Goal: Information Seeking & Learning: Learn about a topic

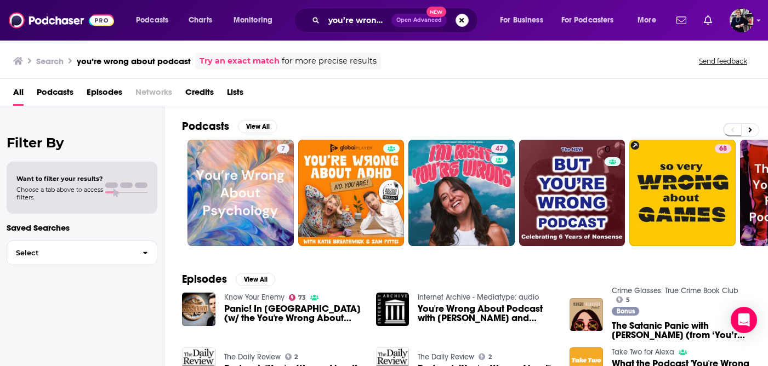
click at [460, 20] on button "Search podcasts, credits, & more..." at bounding box center [461, 20] width 13 height 13
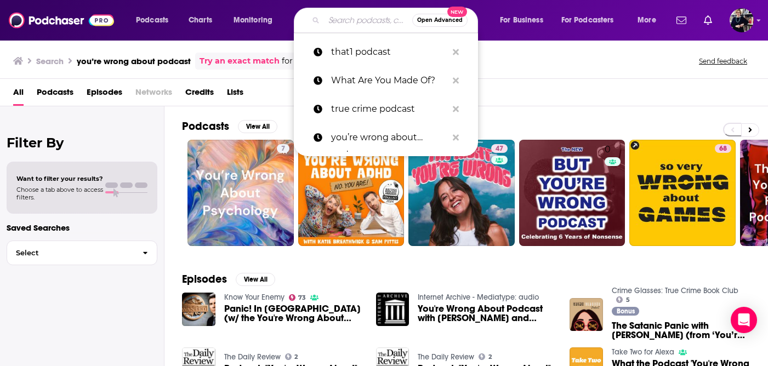
paste input "Climbing in Heels with [PERSON_NAME]"
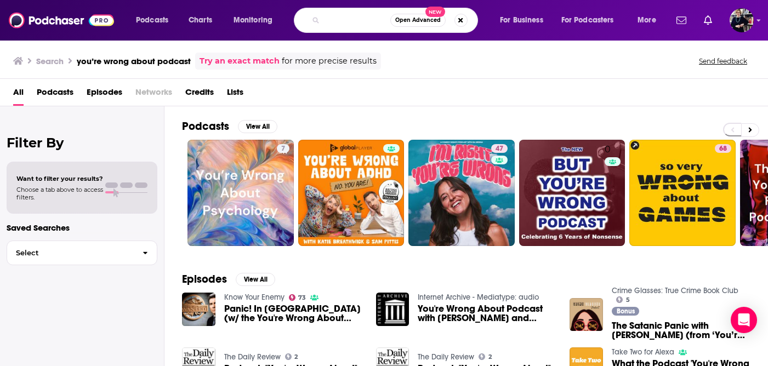
type input "Climbing in Heels with [PERSON_NAME]"
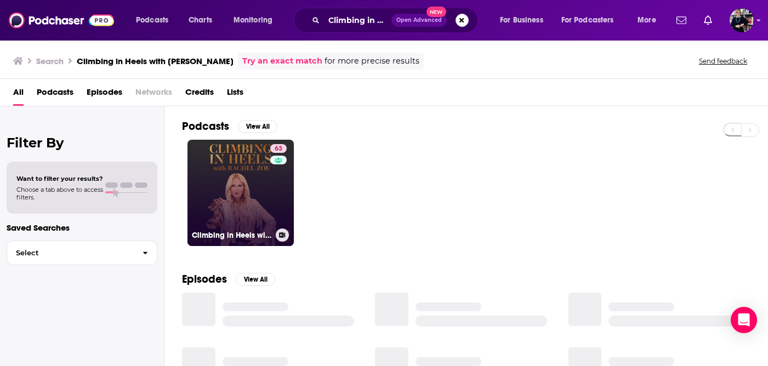
click at [243, 189] on link "63 Climbing in Heels with [PERSON_NAME]" at bounding box center [240, 193] width 106 height 106
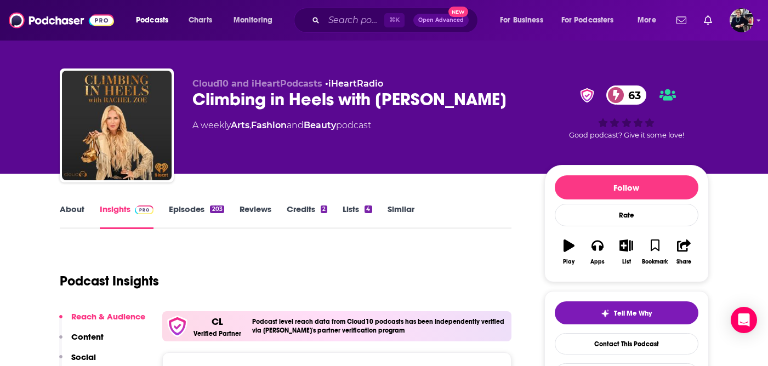
scroll to position [4, 0]
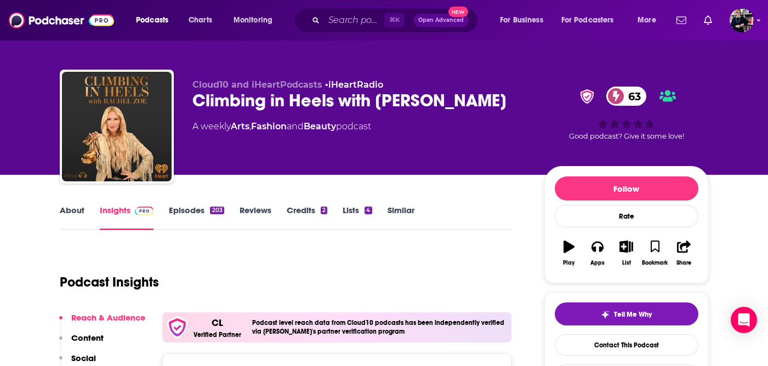
click at [410, 104] on div "Climbing in Heels with [PERSON_NAME] 63" at bounding box center [359, 100] width 334 height 21
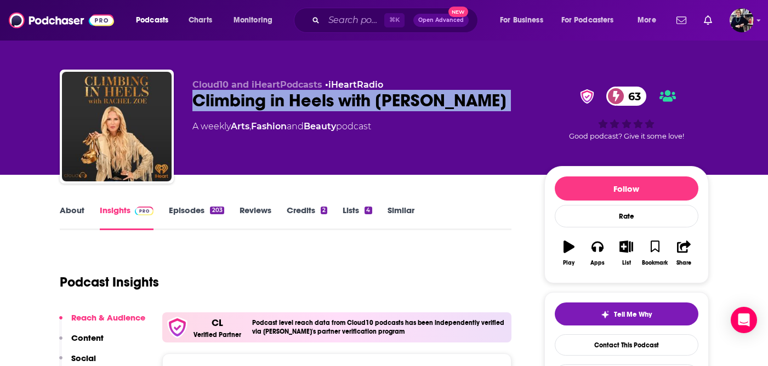
click at [410, 104] on div "Climbing in Heels with [PERSON_NAME] 63" at bounding box center [359, 100] width 334 height 21
copy div "Climbing in Heels with [PERSON_NAME] 63"
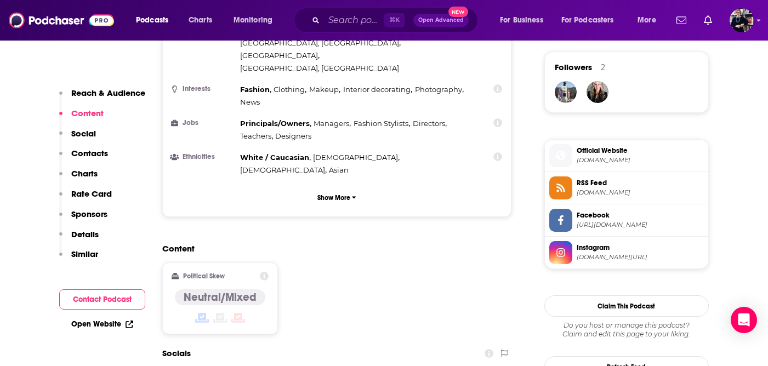
scroll to position [735, 0]
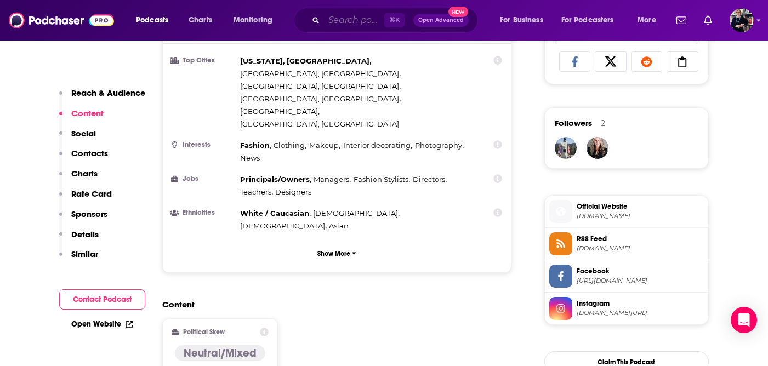
click at [354, 21] on input "Search podcasts, credits, & more..." at bounding box center [354, 21] width 60 height 18
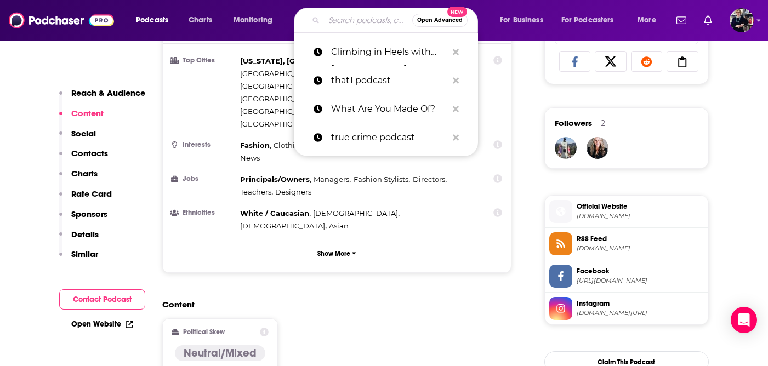
paste input "Commune with [PERSON_NAME]"
type input "Commune with [PERSON_NAME]"
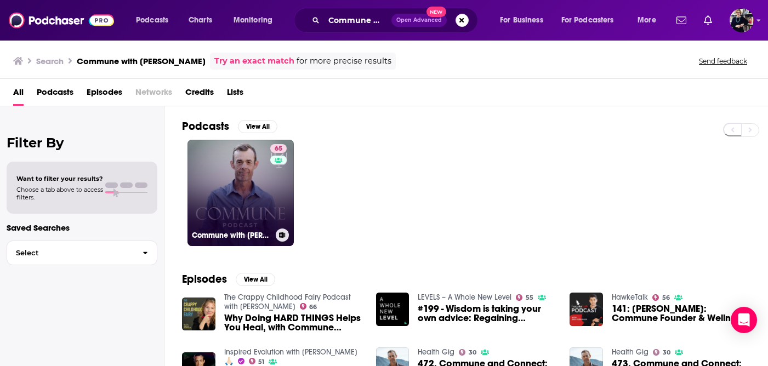
click at [252, 180] on link "65 Commune with [PERSON_NAME]" at bounding box center [240, 193] width 106 height 106
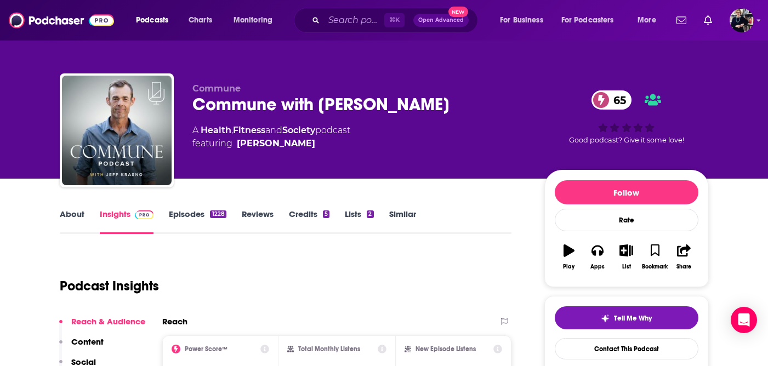
click at [66, 216] on link "About" at bounding box center [72, 221] width 25 height 25
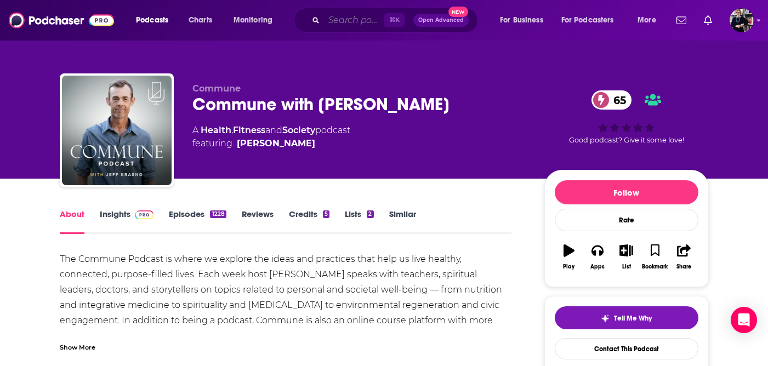
click at [337, 20] on input "Search podcasts, credits, & more..." at bounding box center [354, 21] width 60 height 18
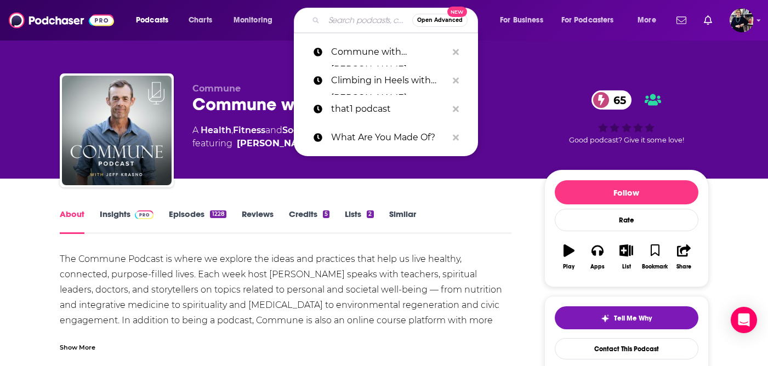
paste input "[PERSON_NAME] show"
type input "[PERSON_NAME] show"
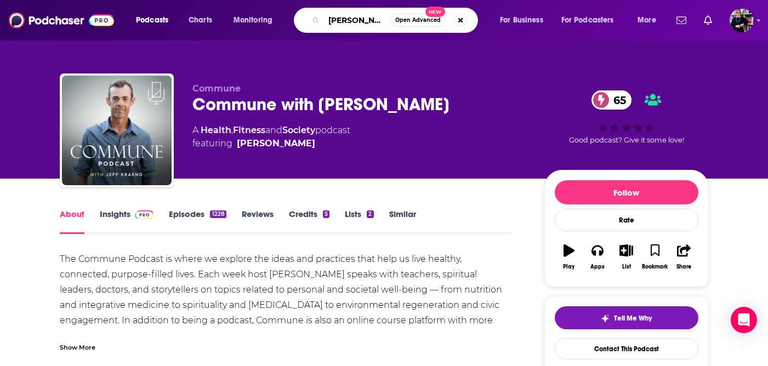
scroll to position [0, 13]
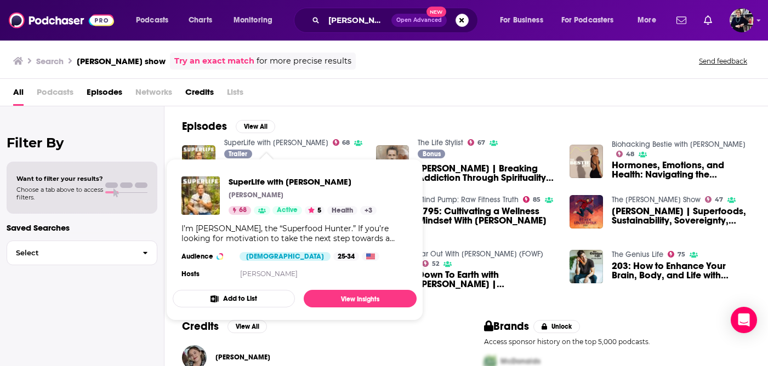
click at [285, 142] on link "SuperLife with [PERSON_NAME]" at bounding box center [276, 142] width 104 height 9
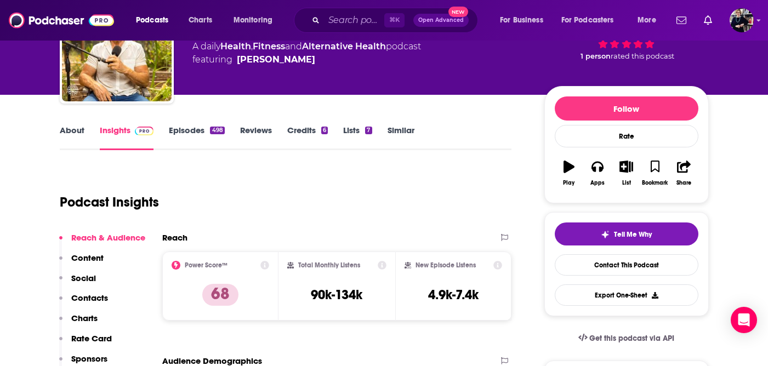
scroll to position [6, 0]
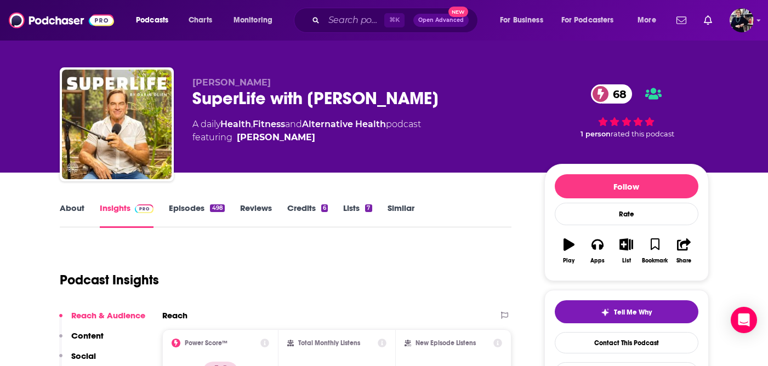
click at [70, 204] on link "About" at bounding box center [72, 215] width 25 height 25
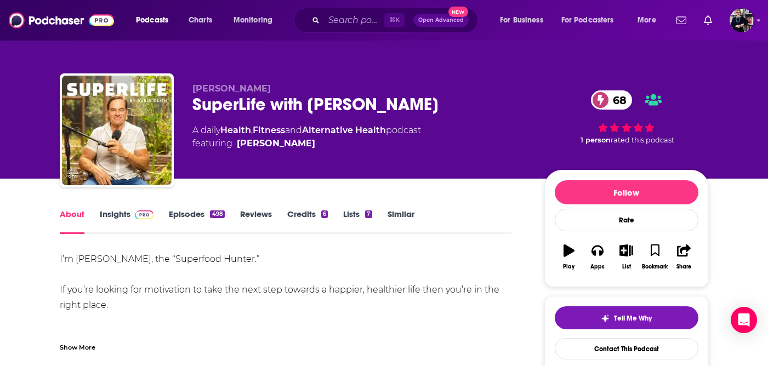
click at [120, 209] on link "Insights" at bounding box center [127, 221] width 54 height 25
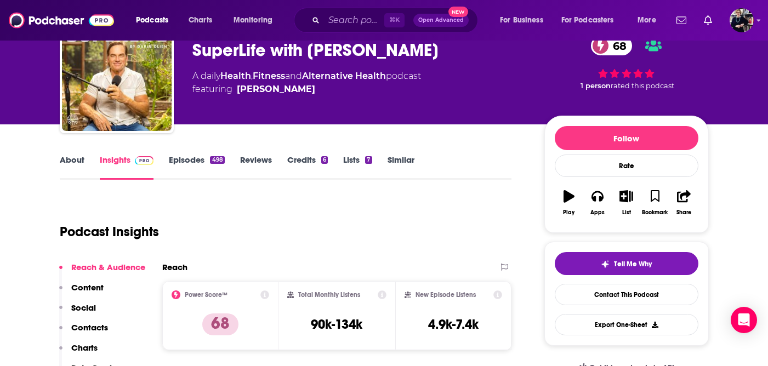
scroll to position [31, 0]
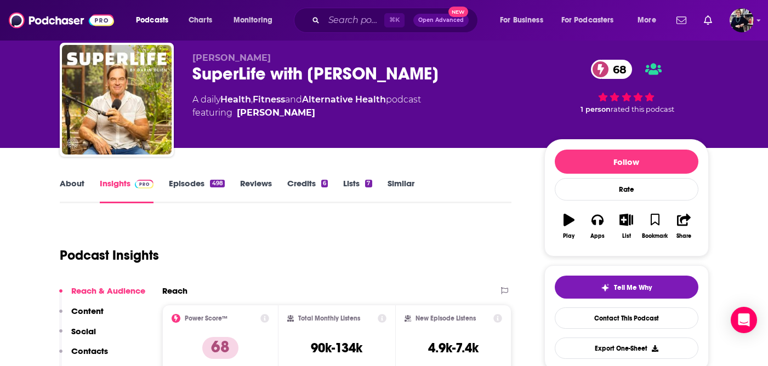
click at [192, 182] on link "Episodes 498" at bounding box center [196, 190] width 55 height 25
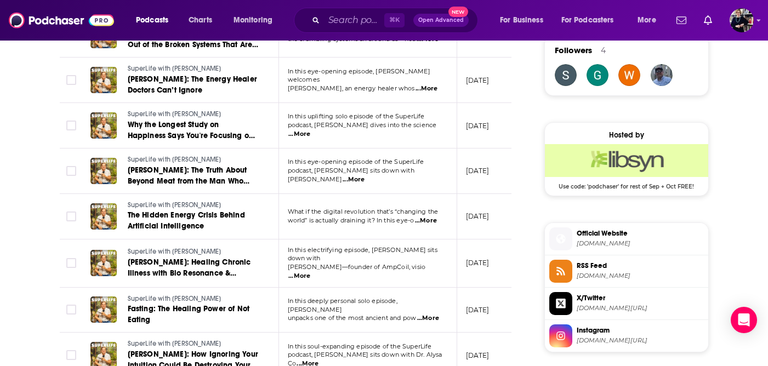
scroll to position [810, 0]
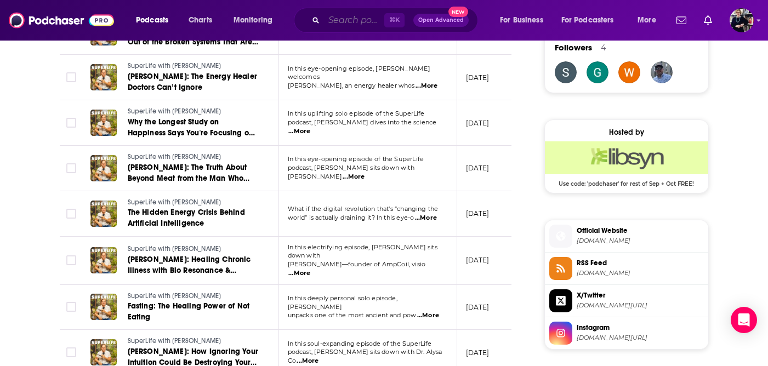
click at [360, 18] on input "Search podcasts, credits, & more..." at bounding box center [354, 21] width 60 height 18
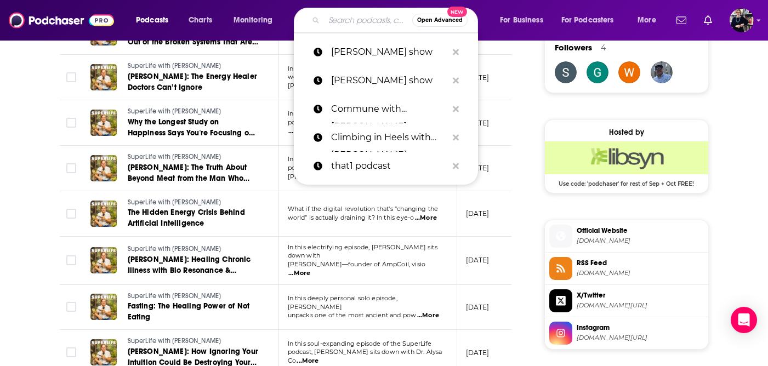
paste input "Dateable podcast"
type input "Dateable podcast"
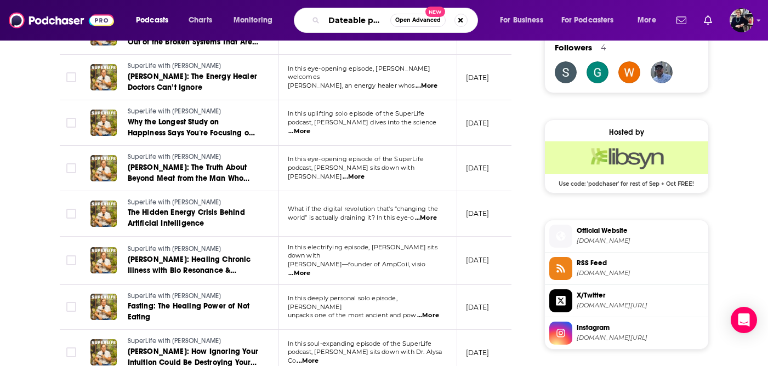
scroll to position [0, 14]
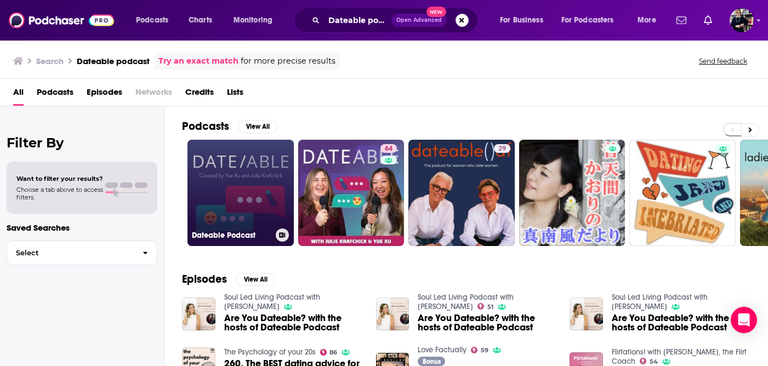
click at [265, 147] on link "Dateable Podcast" at bounding box center [240, 193] width 106 height 106
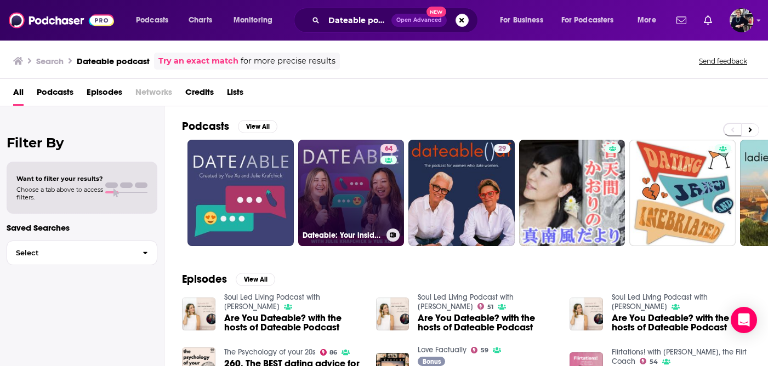
click at [344, 185] on link "64 Dateable: Your insider's look into modern dating and relationships" at bounding box center [351, 193] width 106 height 106
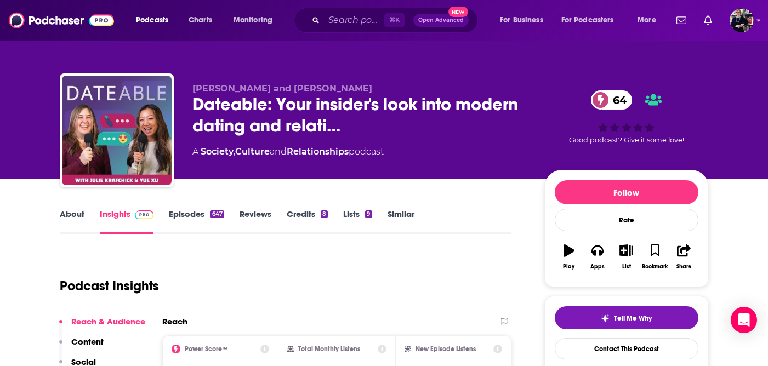
click at [194, 214] on link "Episodes 647" at bounding box center [196, 221] width 55 height 25
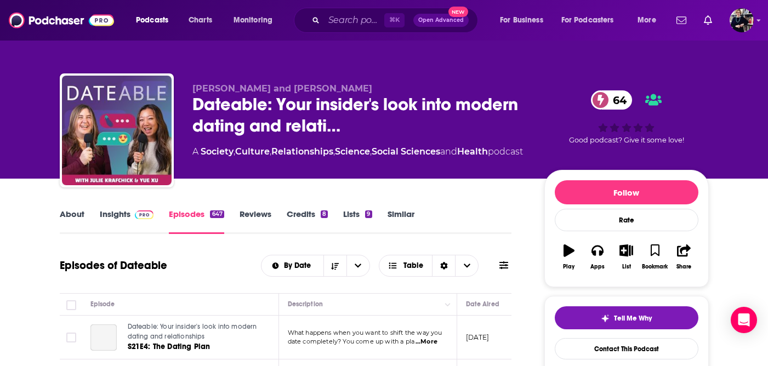
click at [199, 215] on link "Episodes 647" at bounding box center [196, 221] width 55 height 25
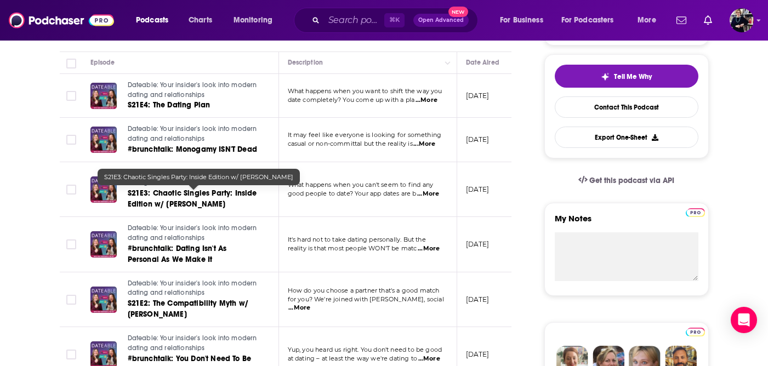
scroll to position [245, 0]
